Goal: Transaction & Acquisition: Download file/media

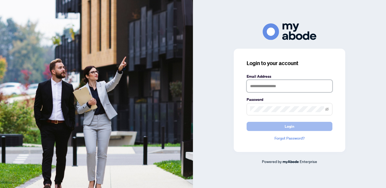
type input "**********"
click at [283, 126] on button "Login" at bounding box center [290, 126] width 86 height 9
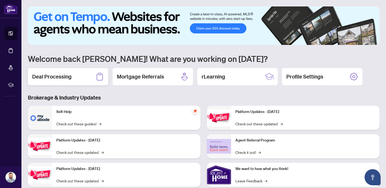
click at [93, 82] on div "Deal Processing" at bounding box center [68, 76] width 80 height 17
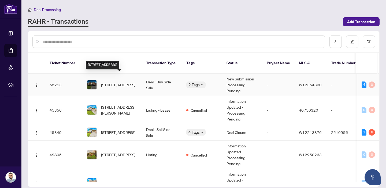
click at [125, 82] on span "[STREET_ADDRESS]" at bounding box center [118, 85] width 34 height 6
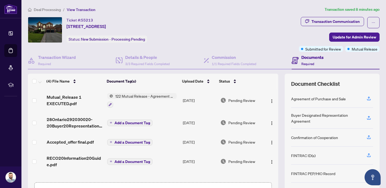
scroll to position [9, 0]
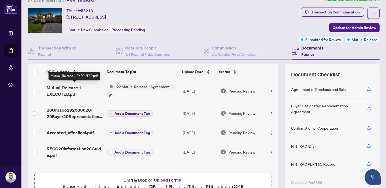
click at [69, 89] on span "Mutual_Release 1 EXECUTED.pdf" at bounding box center [75, 90] width 56 height 13
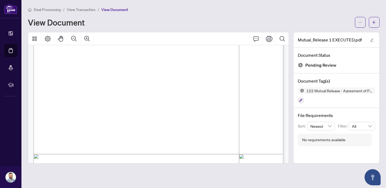
scroll to position [217, 0]
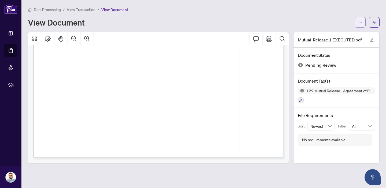
click at [362, 22] on button "button" at bounding box center [360, 22] width 11 height 11
click at [343, 36] on span "Download" at bounding box center [341, 34] width 41 height 6
